Goal: Ask a question: Seek information or help from site administrators or community

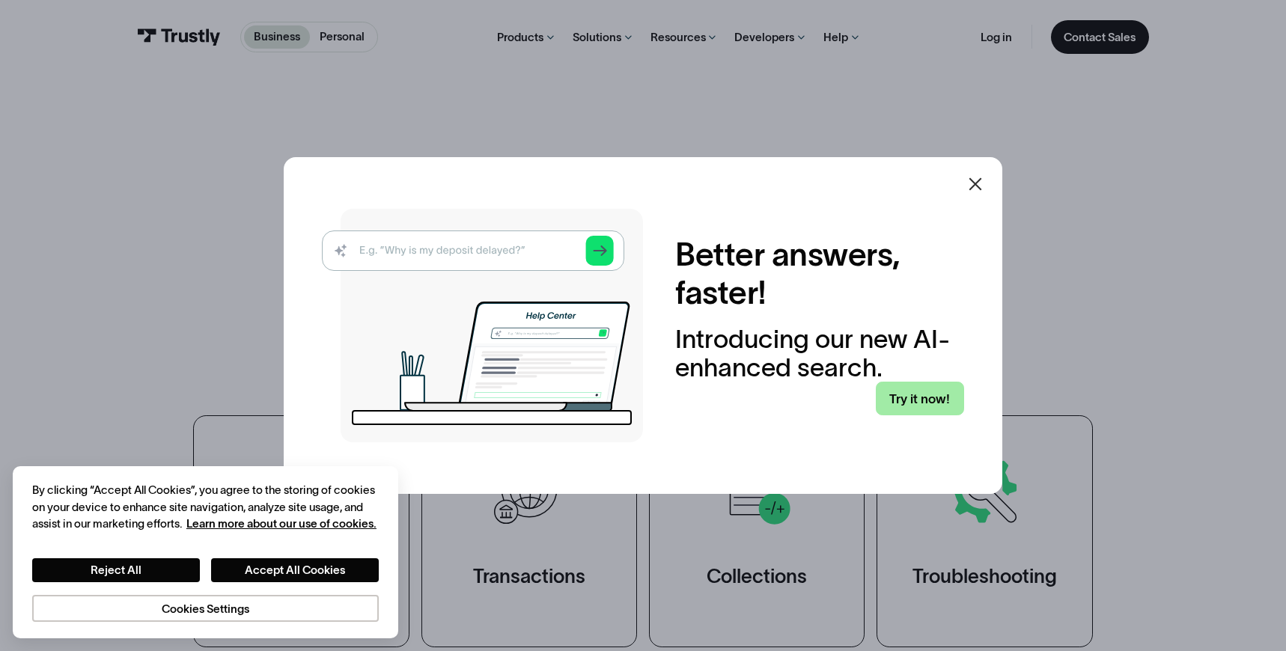
click at [923, 401] on link "Try it now!" at bounding box center [920, 399] width 88 height 34
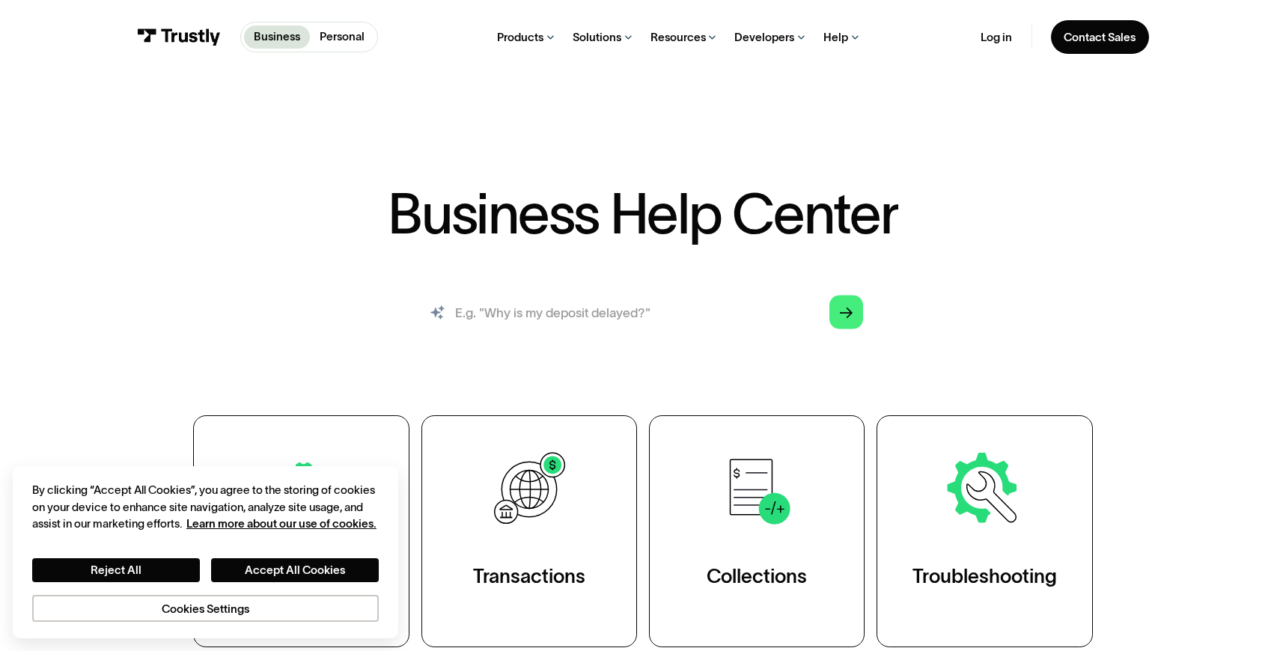
click at [692, 320] on input "search" at bounding box center [643, 313] width 466 height 52
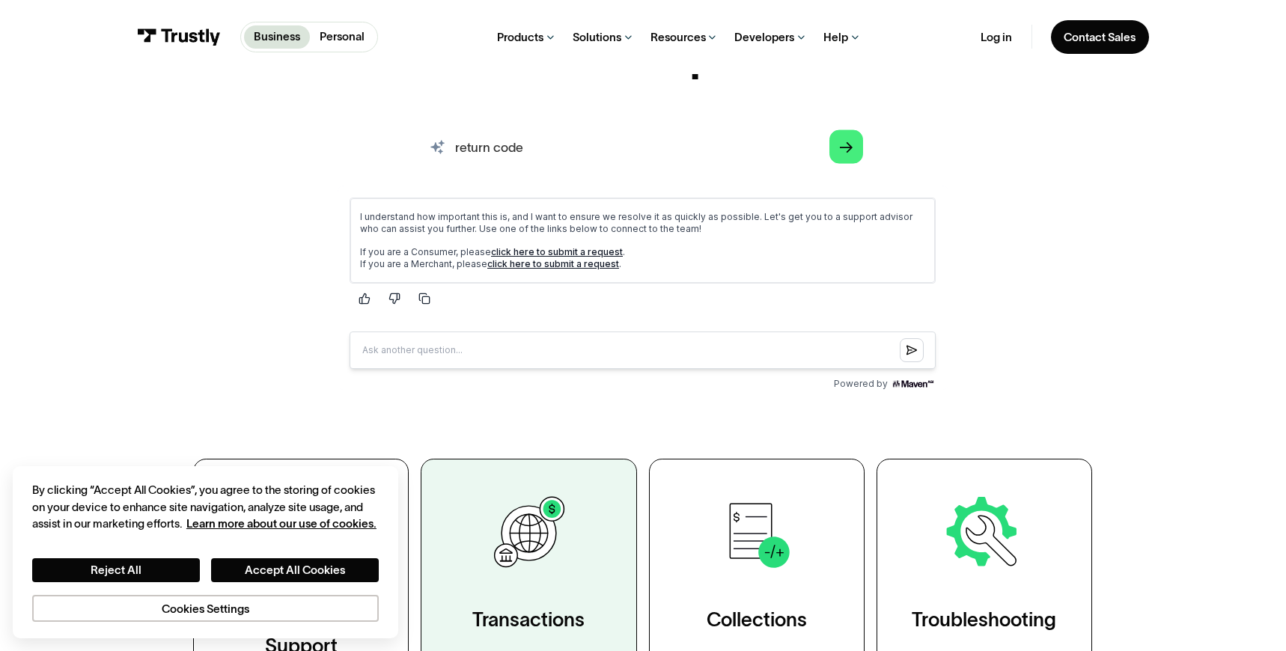
scroll to position [126, 0]
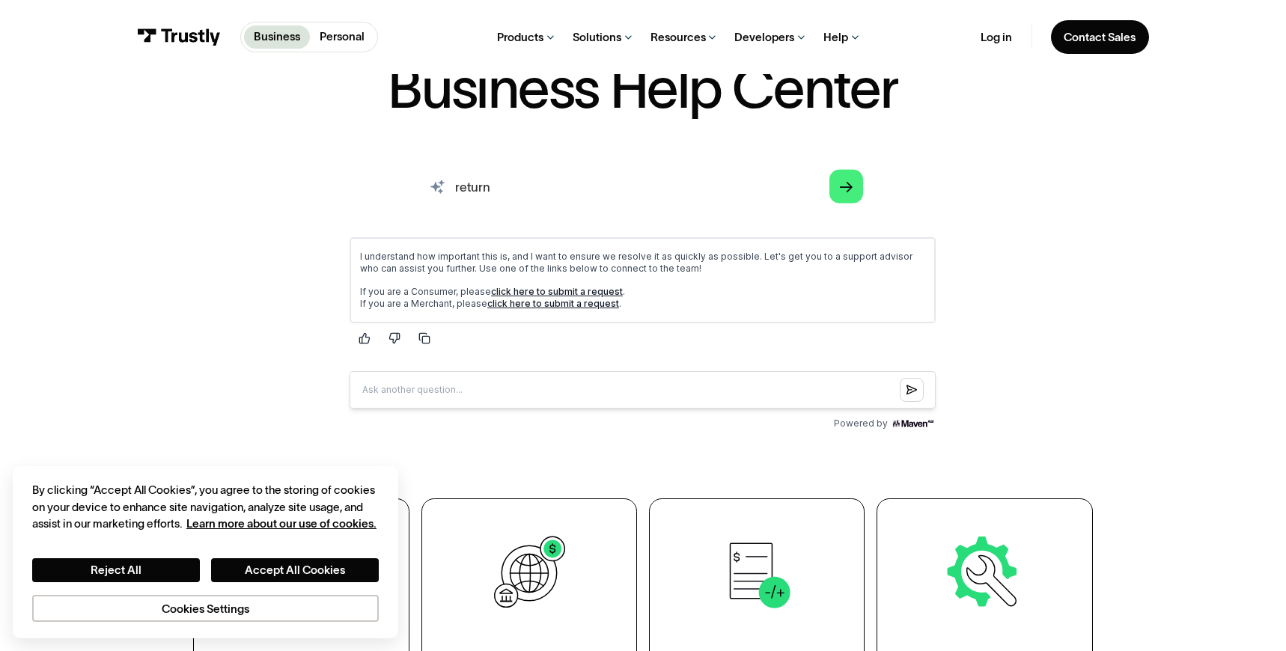
type input "return"
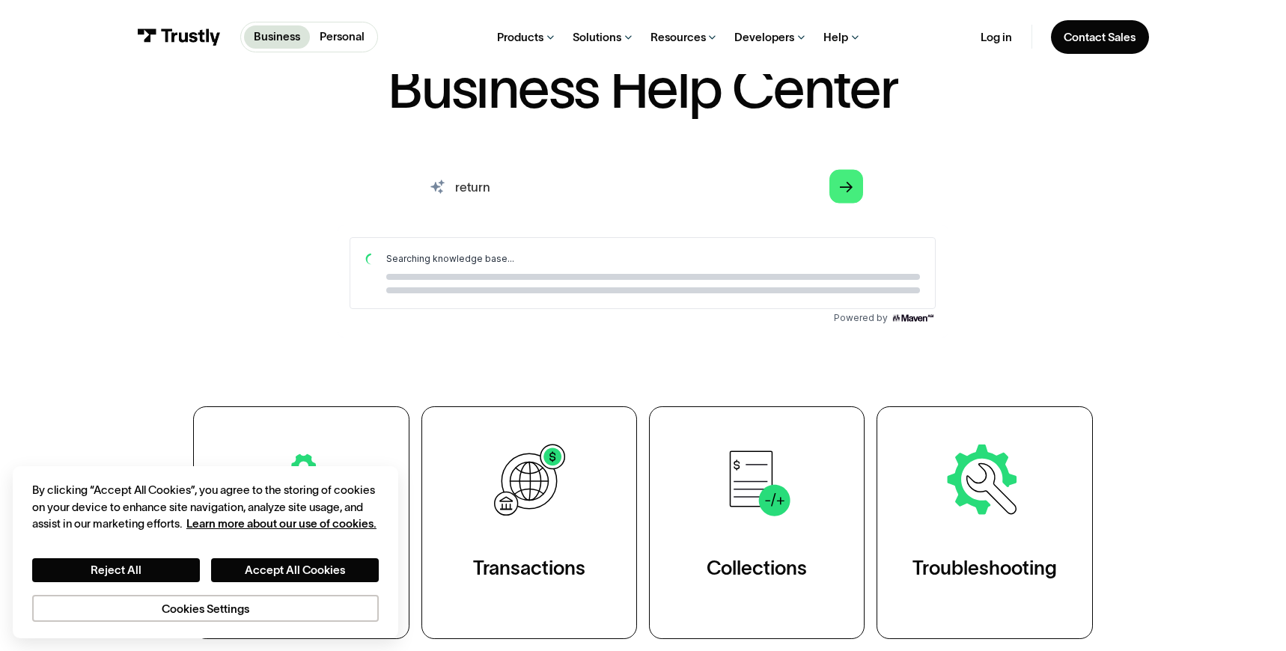
scroll to position [0, 0]
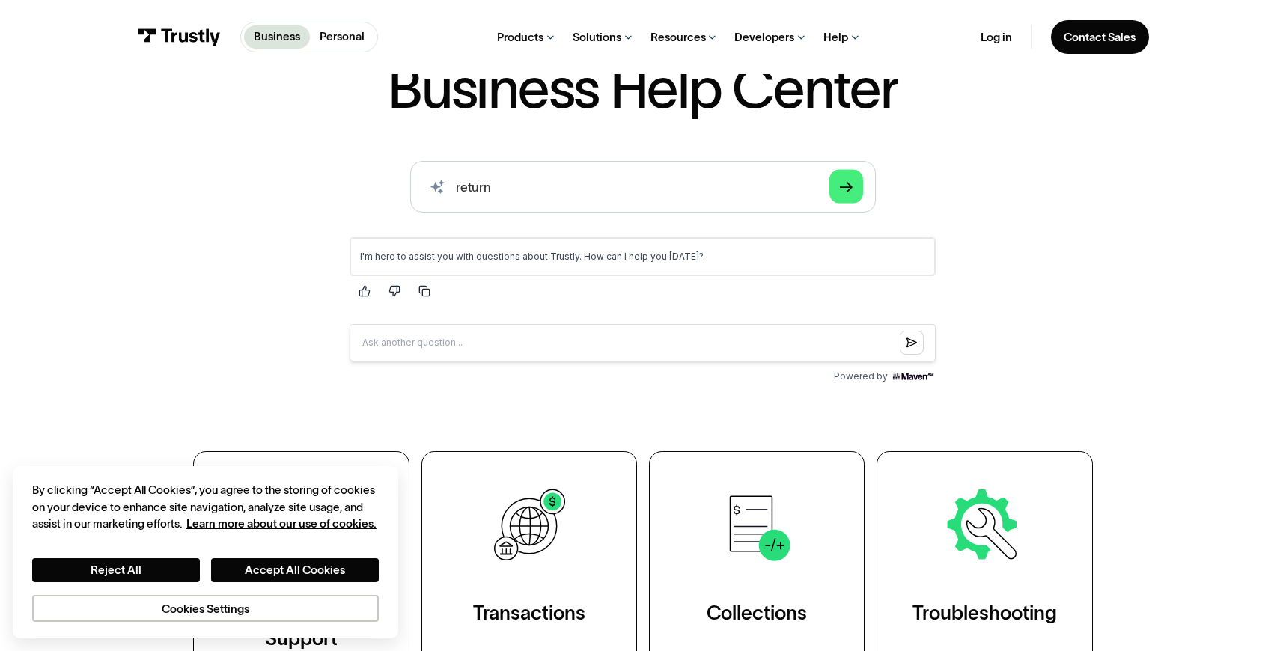
click at [475, 342] on input "Question box" at bounding box center [643, 341] width 586 height 37
type input "what return codes are provided"
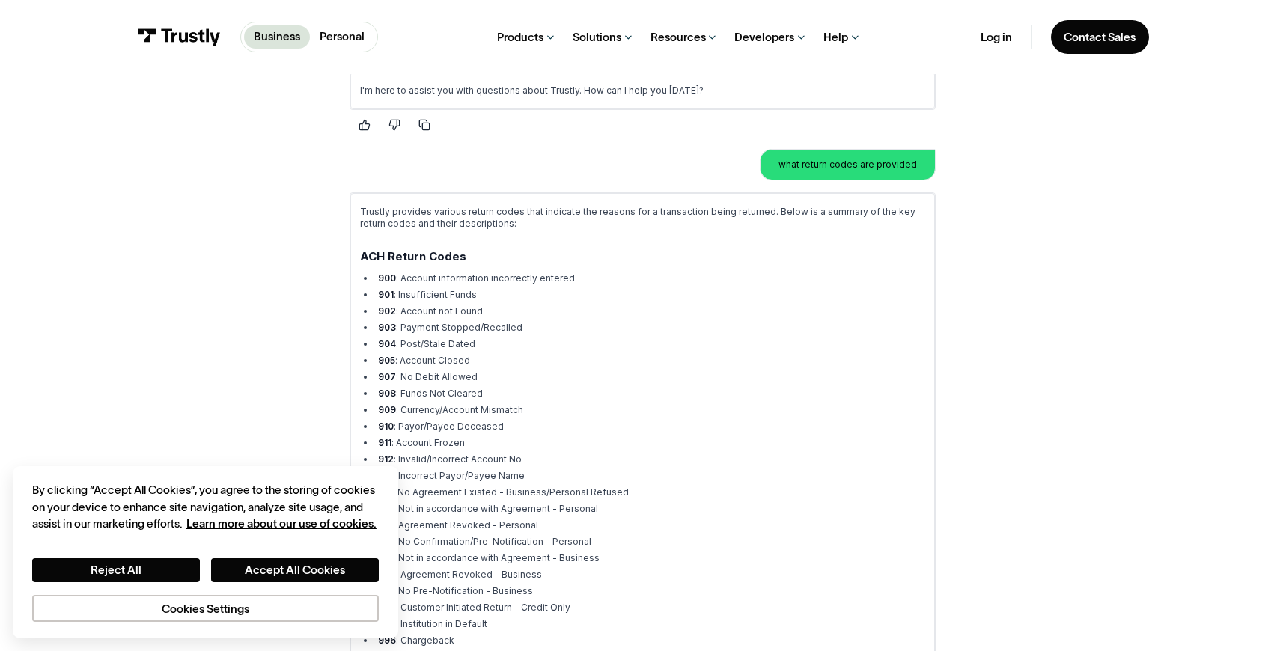
scroll to position [304, 0]
